Goal: Information Seeking & Learning: Learn about a topic

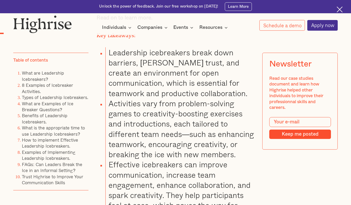
scroll to position [476, 0]
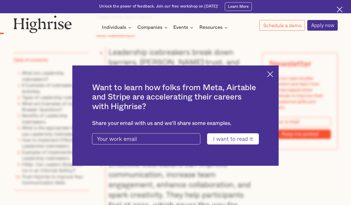
click at [294, 127] on div "Want to learn how folks from Meta, Airtable and Stripe are accelerating their c…" at bounding box center [175, 115] width 351 height 205
click at [273, 73] on img at bounding box center [270, 74] width 6 height 6
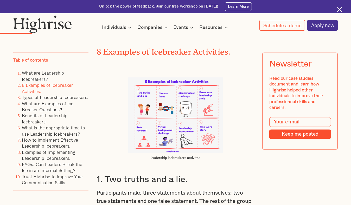
scroll to position [932, 0]
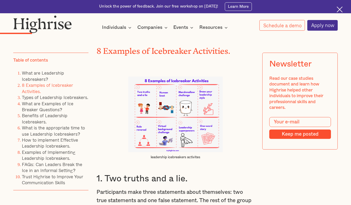
click at [142, 134] on img at bounding box center [175, 115] width 95 height 76
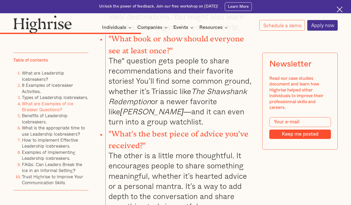
scroll to position [2680, 0]
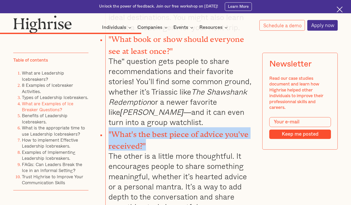
drag, startPoint x: 144, startPoint y: 121, endPoint x: 98, endPoint y: 113, distance: 46.7
drag, startPoint x: 98, startPoint y: 113, endPoint x: 130, endPoint y: 118, distance: 32.4
copy strong ""What's the best piece of advice you've received?""
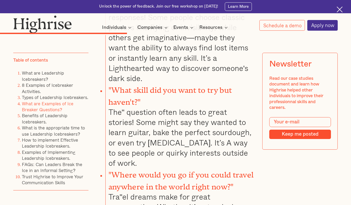
scroll to position [2461, 0]
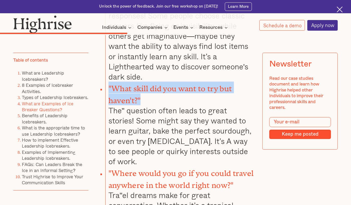
drag, startPoint x: 139, startPoint y: 82, endPoint x: 105, endPoint y: 75, distance: 34.2
click at [105, 82] on li ""What skill did you want to try but haven't?" The" question often leads to grea…" at bounding box center [179, 124] width 149 height 85
drag, startPoint x: 105, startPoint y: 75, endPoint x: 122, endPoint y: 75, distance: 16.7
copy strong ""What skill did you want to try but haven't?""
